Goal: Transaction & Acquisition: Obtain resource

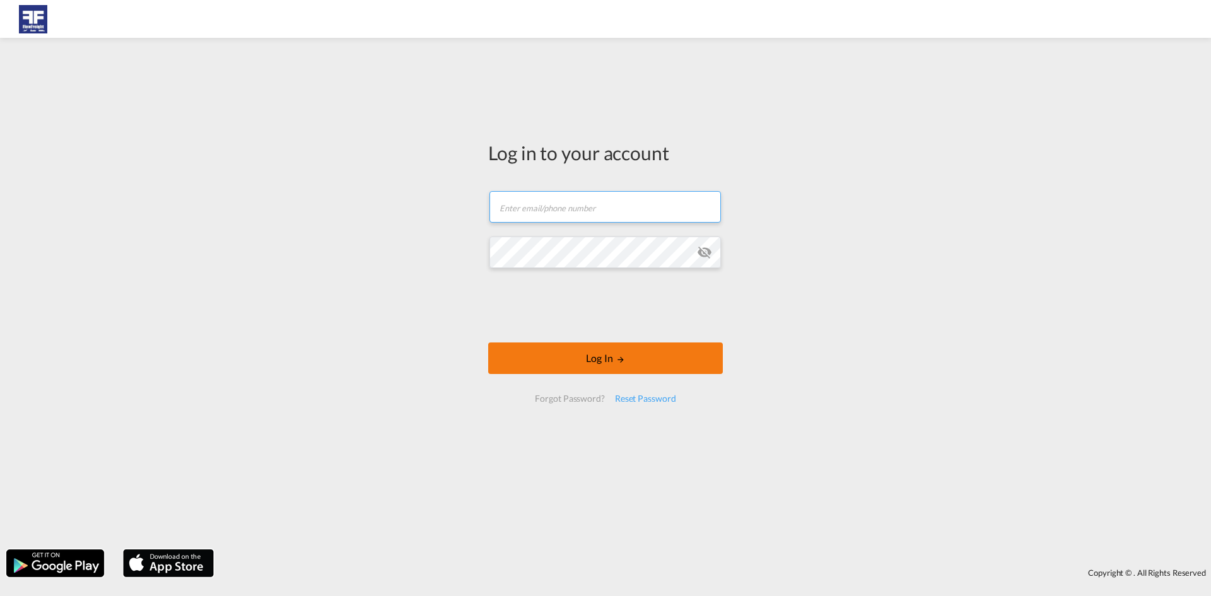
type input "[PERSON_NAME][EMAIL_ADDRESS][DOMAIN_NAME]"
click at [556, 365] on button "Log In" at bounding box center [605, 359] width 235 height 32
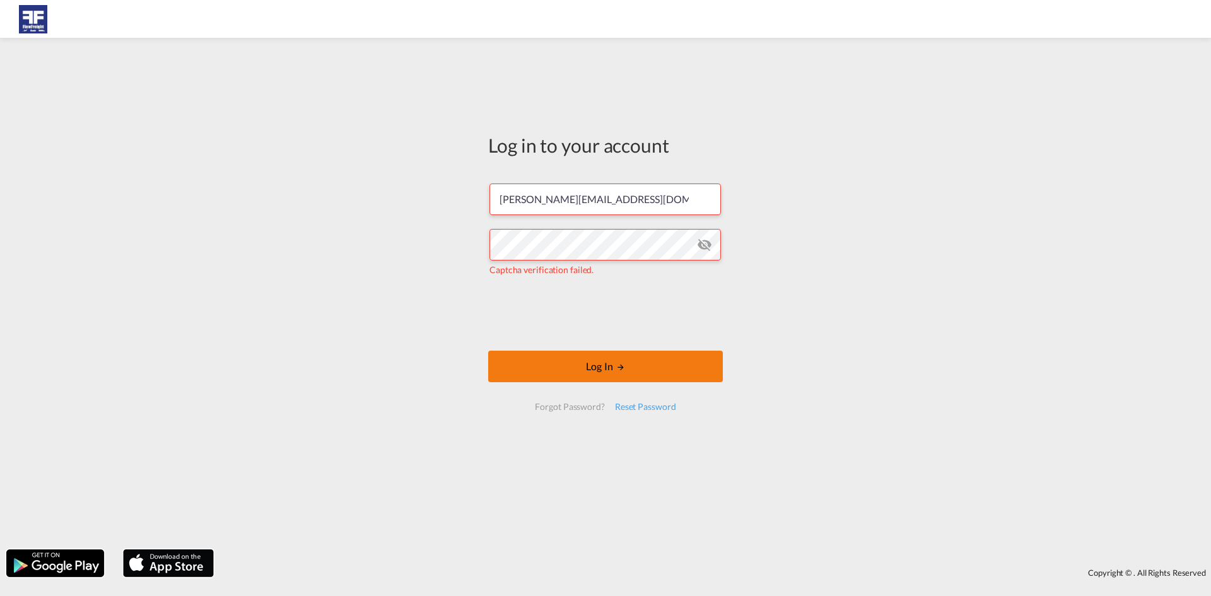
click at [594, 364] on button "Log In" at bounding box center [605, 367] width 235 height 32
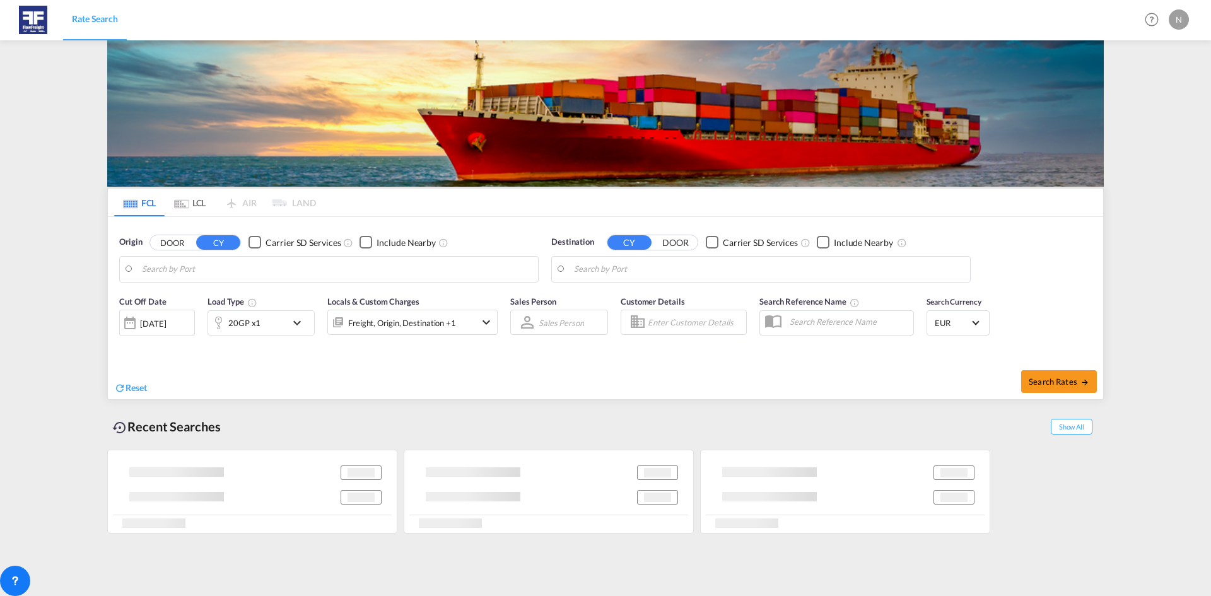
type input "[GEOGRAPHIC_DATA], NLRTM"
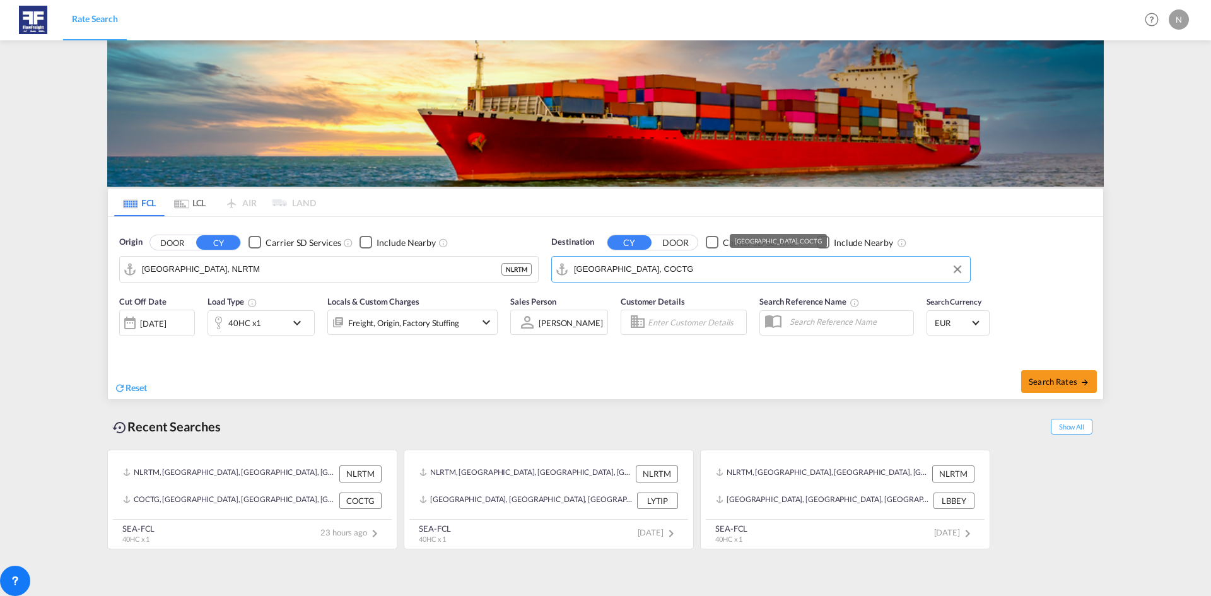
click at [666, 266] on input "[GEOGRAPHIC_DATA], COCTG" at bounding box center [769, 269] width 390 height 19
click at [681, 267] on input "[GEOGRAPHIC_DATA], COCTG" at bounding box center [769, 269] width 390 height 19
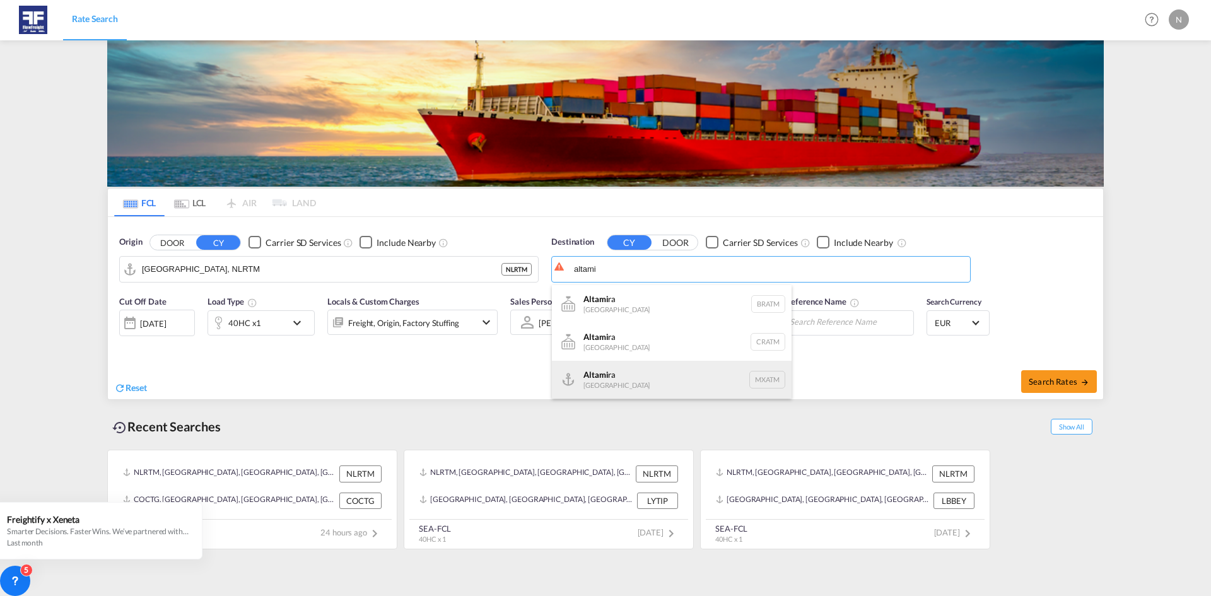
click at [615, 384] on div "Altami ra [GEOGRAPHIC_DATA] MXATM" at bounding box center [672, 380] width 240 height 38
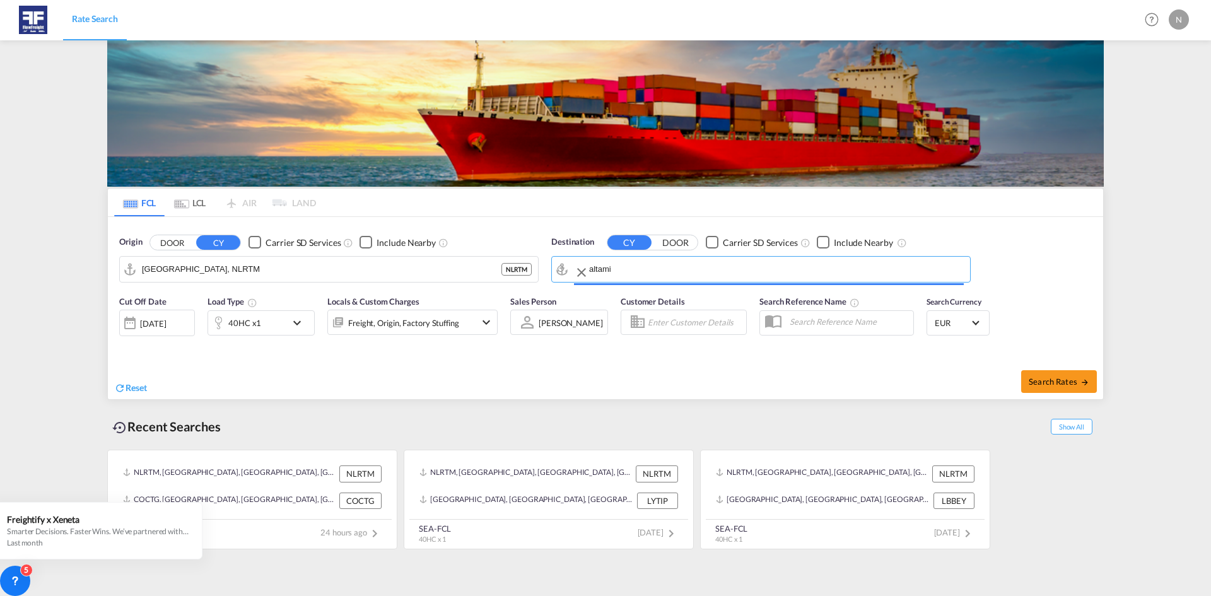
type input "Altamira, MXATM"
click at [153, 325] on div "[DATE]" at bounding box center [153, 323] width 26 height 11
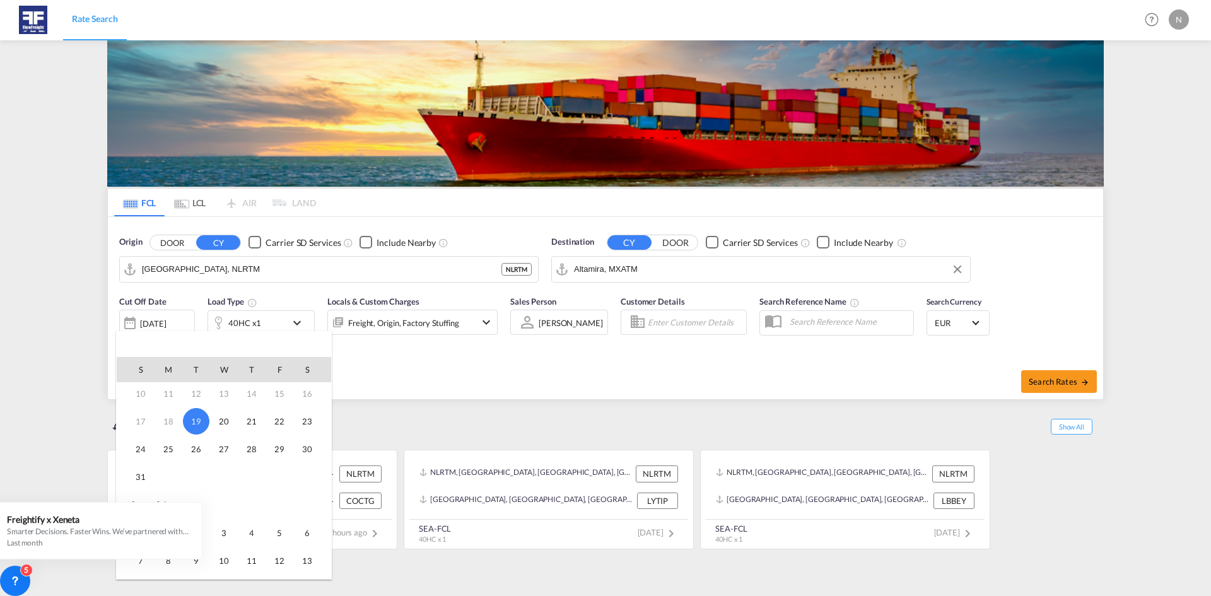
scroll to position [126, 0]
click at [172, 464] on span "1" at bounding box center [168, 465] width 25 height 25
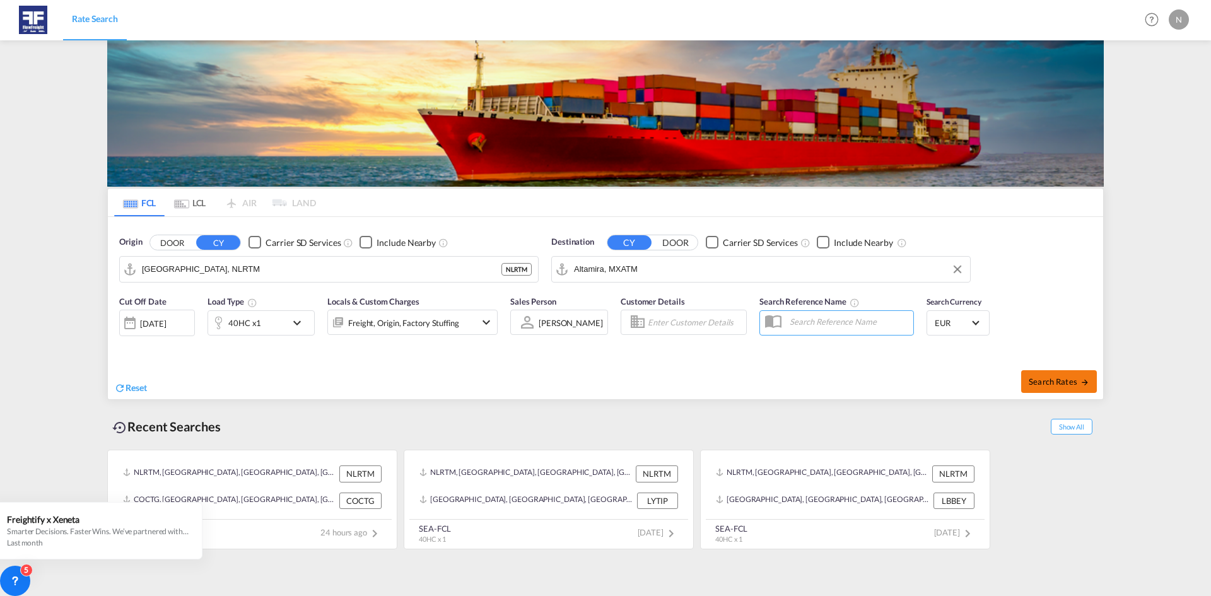
click at [1064, 377] on span "Search Rates" at bounding box center [1059, 382] width 61 height 10
type input "NLRTM to MXATM / [DATE]"
